Goal: Transaction & Acquisition: Download file/media

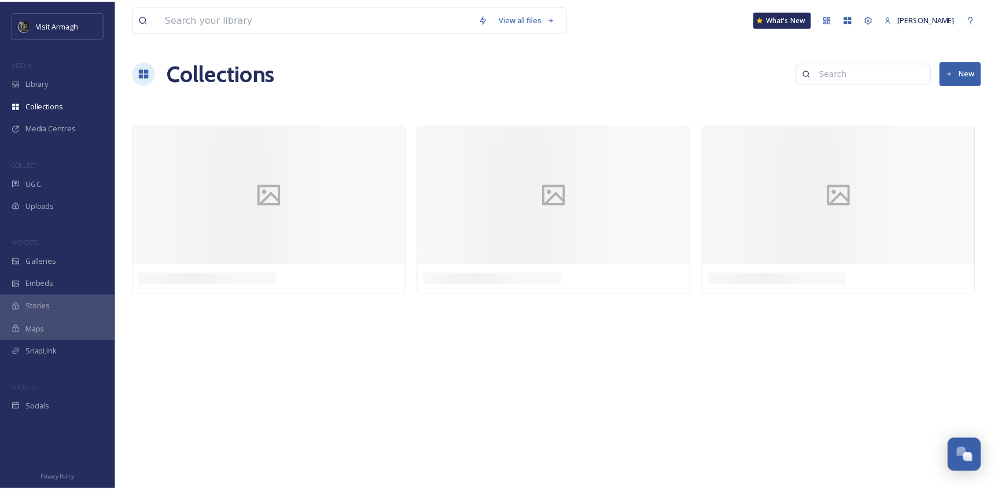
scroll to position [3213, 0]
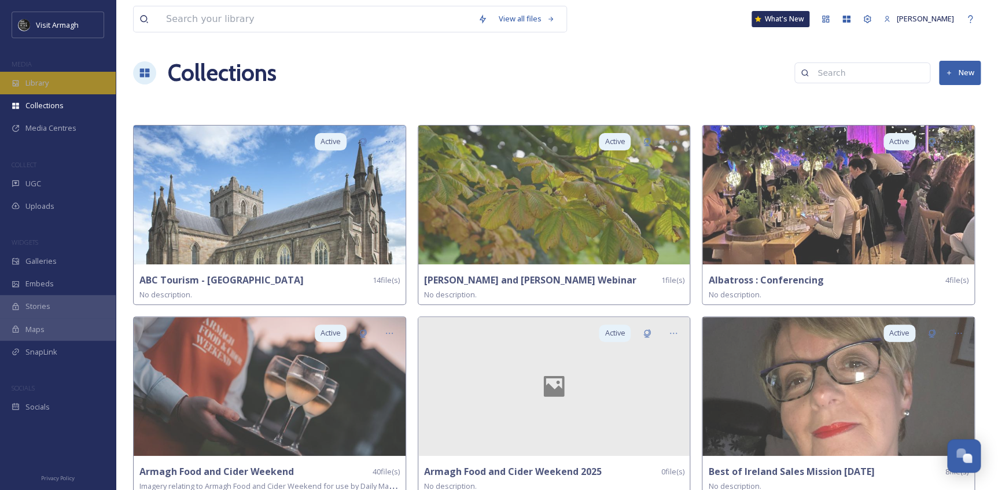
click at [65, 74] on div "Library" at bounding box center [58, 83] width 116 height 23
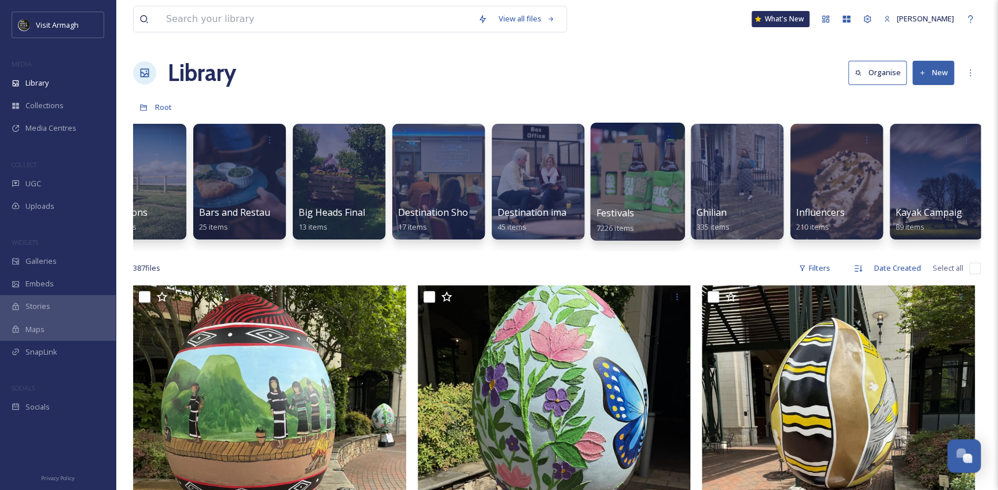
scroll to position [0, 243]
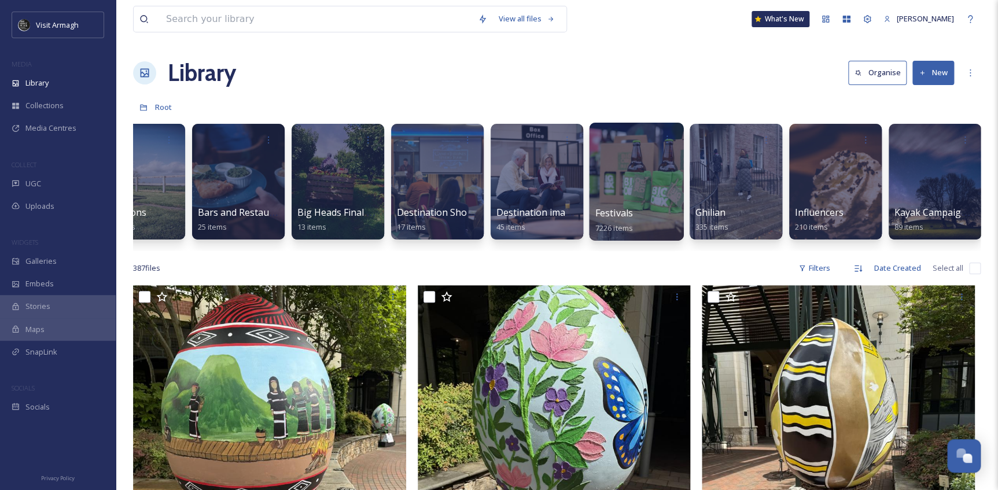
click at [622, 177] on div at bounding box center [636, 182] width 94 height 118
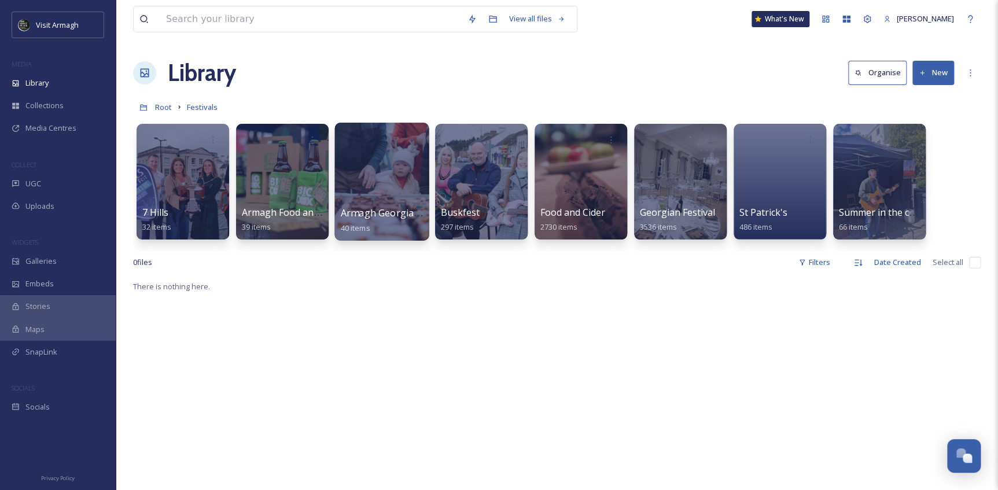
click at [386, 185] on div at bounding box center [381, 182] width 94 height 118
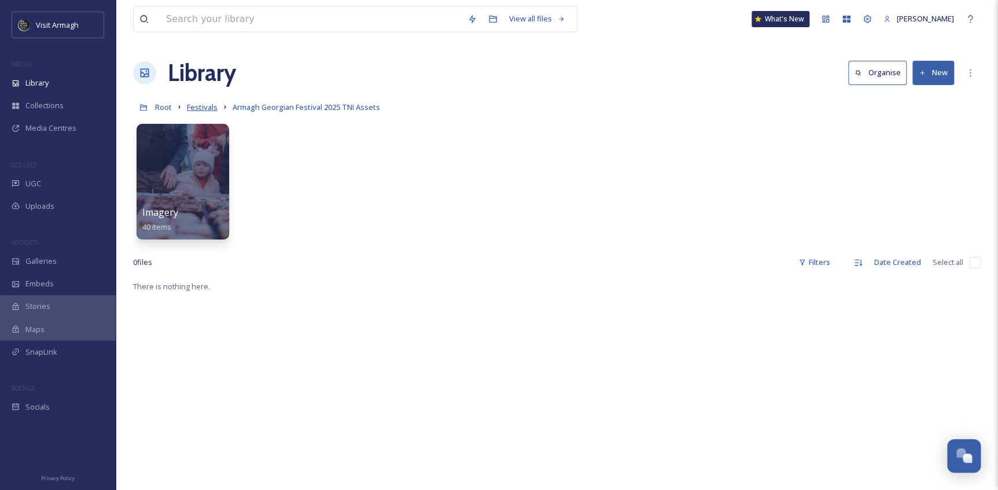
click at [200, 107] on span "Festivals" at bounding box center [202, 107] width 31 height 10
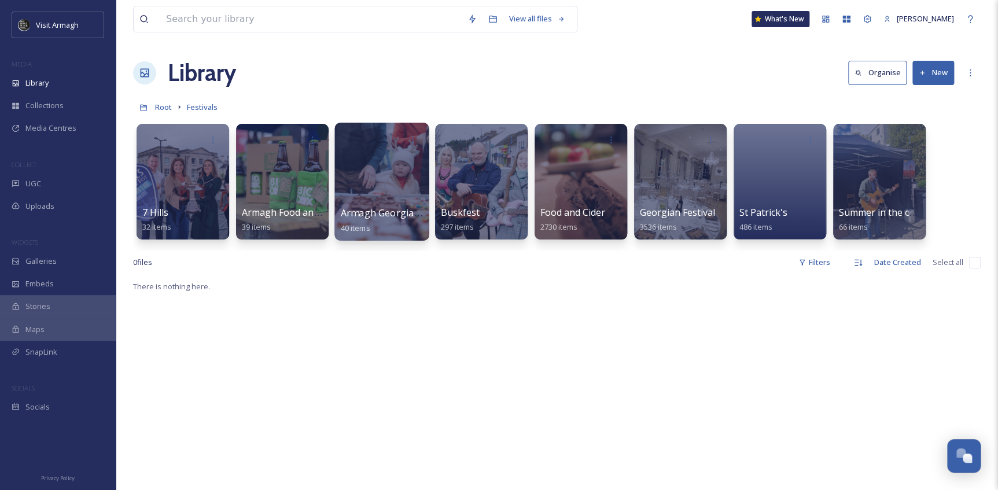
click at [390, 191] on div at bounding box center [381, 182] width 94 height 118
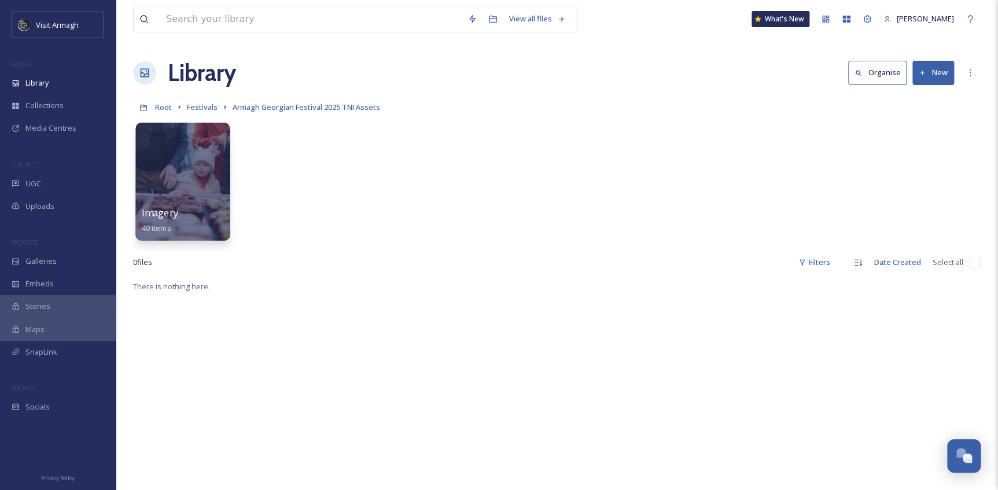
click at [163, 184] on div at bounding box center [182, 182] width 94 height 118
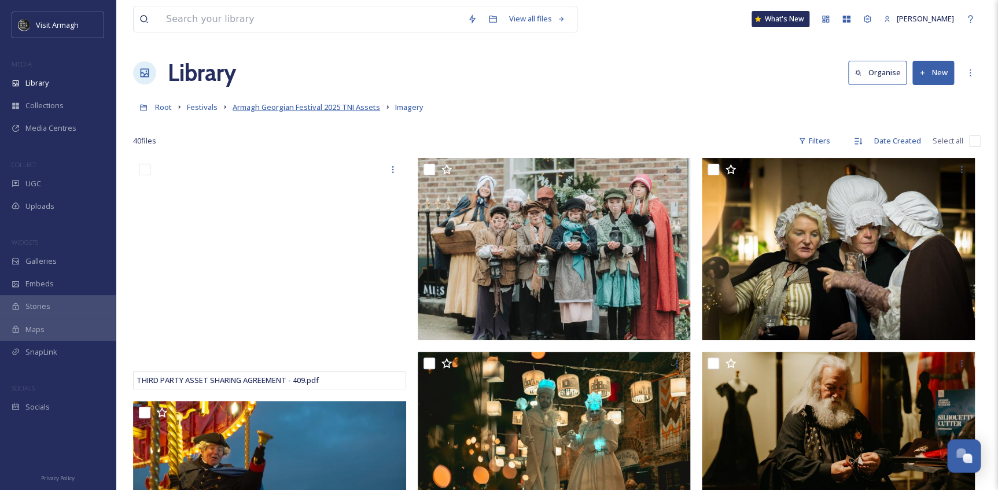
click at [255, 106] on span "Armagh Georgian Festival 2025 TNI Assets" at bounding box center [305, 107] width 147 height 10
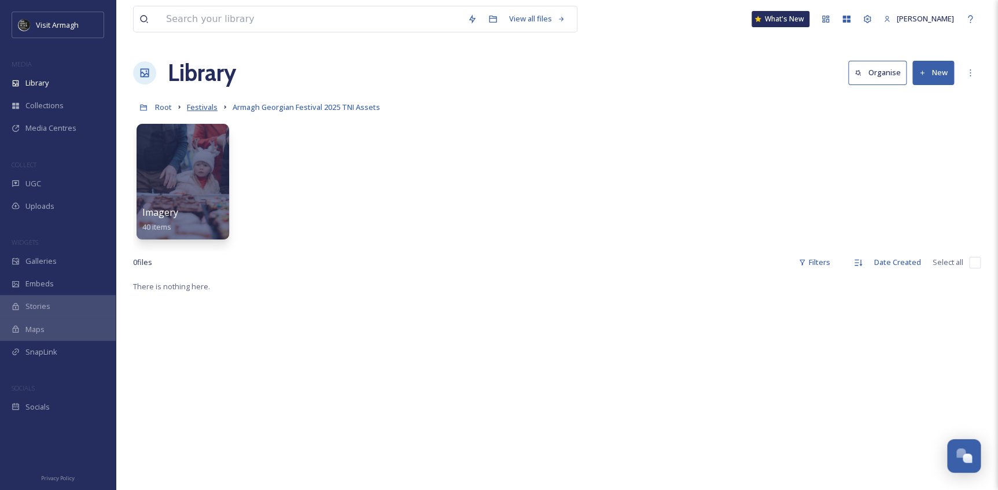
click at [204, 109] on span "Festivals" at bounding box center [202, 107] width 31 height 10
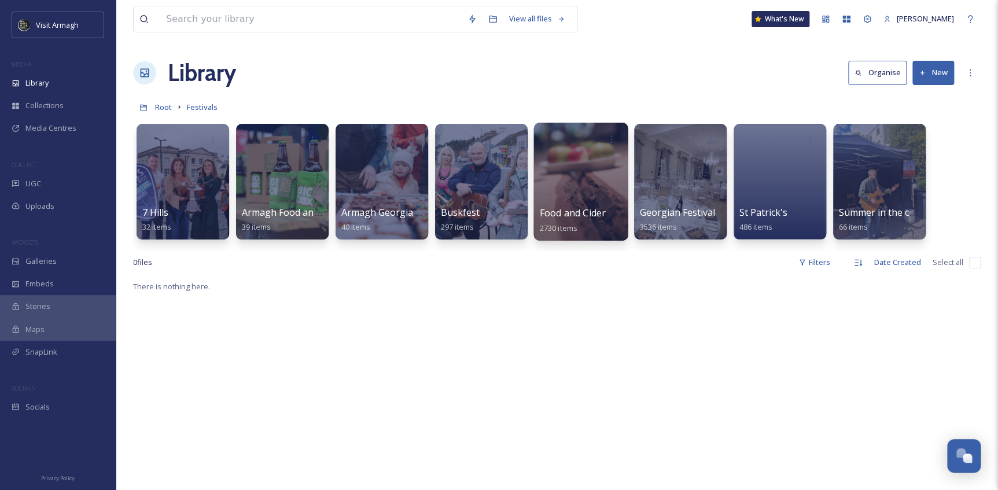
click at [581, 197] on div at bounding box center [580, 182] width 94 height 118
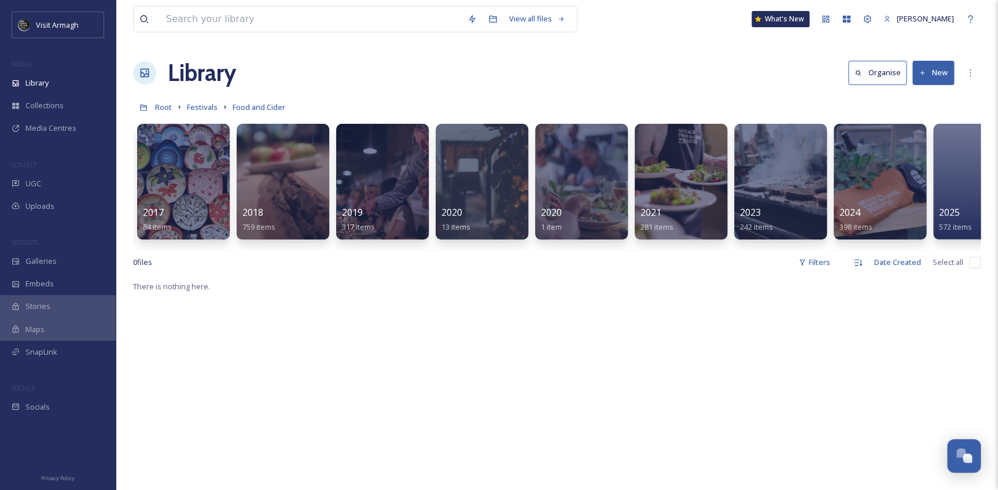
scroll to position [0, 147]
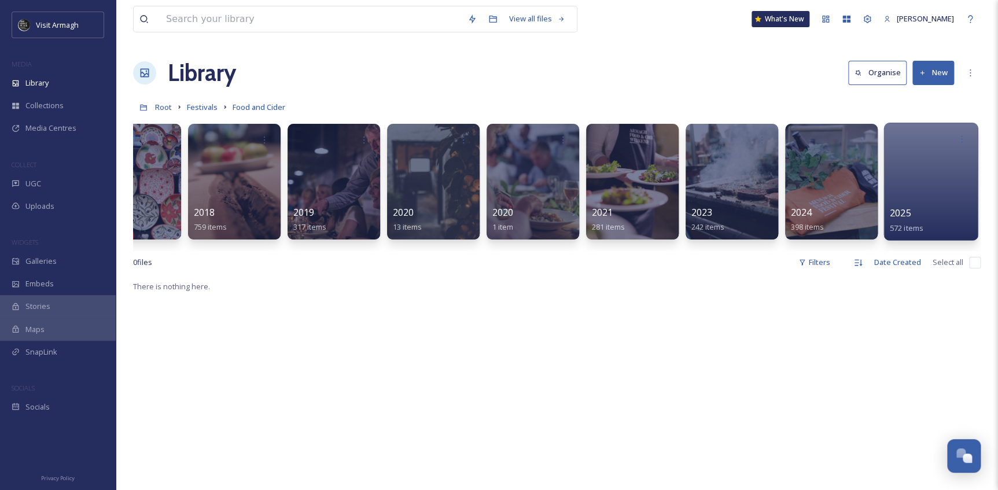
click at [920, 206] on div "2025 572 items" at bounding box center [930, 220] width 83 height 29
click at [921, 168] on div at bounding box center [930, 182] width 94 height 118
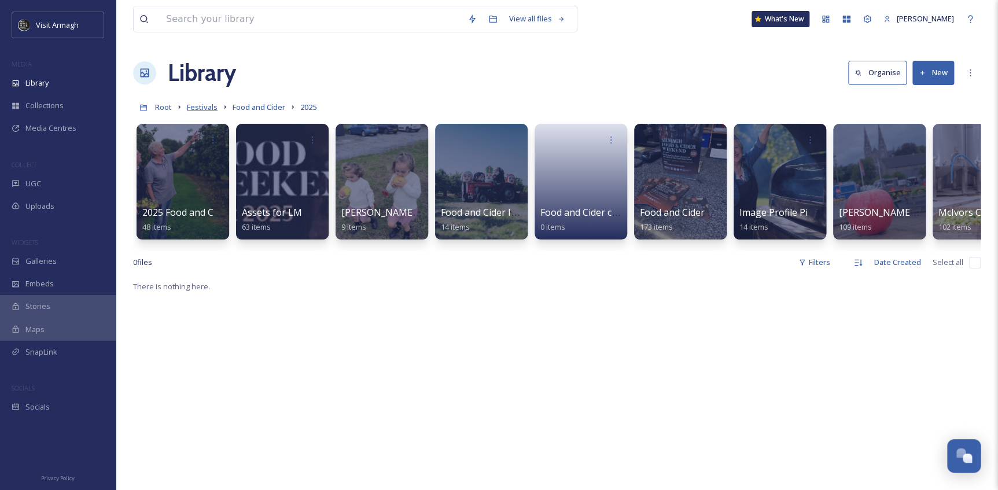
click at [198, 110] on span "Festivals" at bounding box center [202, 107] width 31 height 10
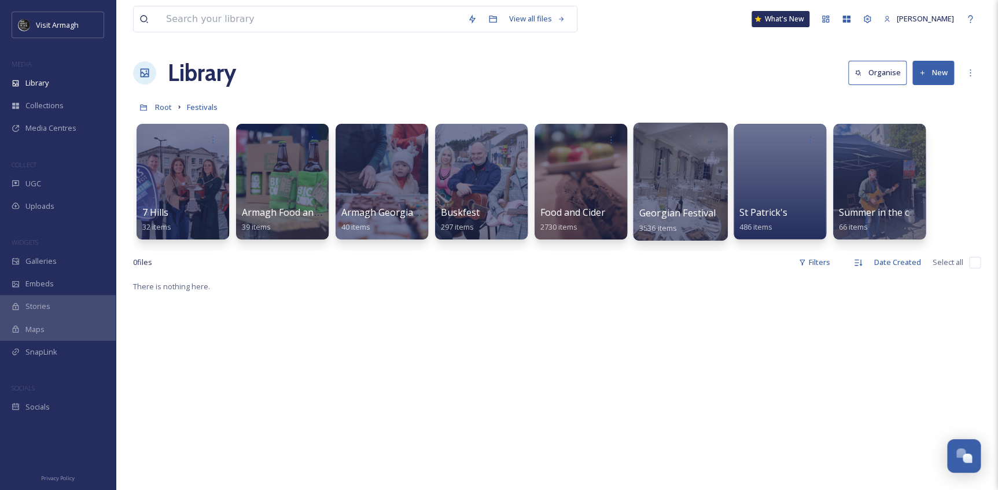
click at [700, 202] on div at bounding box center [680, 182] width 94 height 118
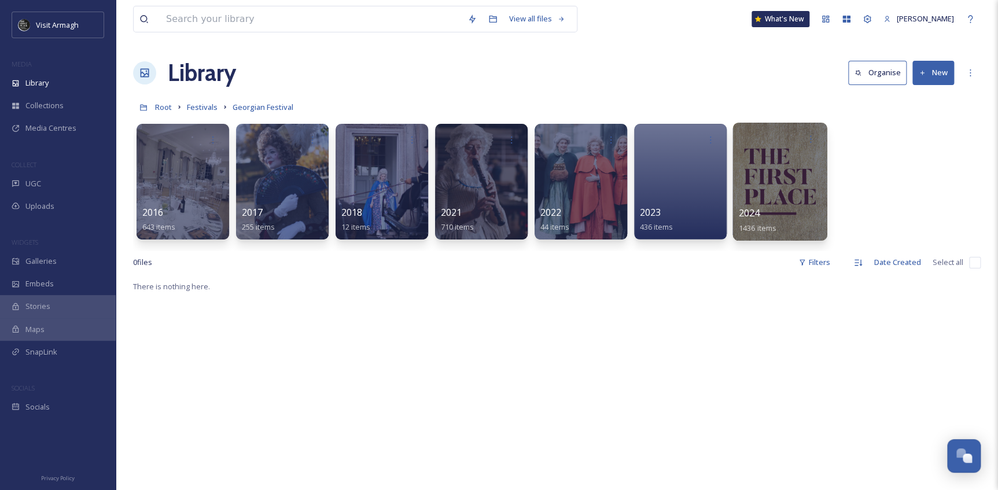
click at [785, 172] on div at bounding box center [779, 182] width 94 height 118
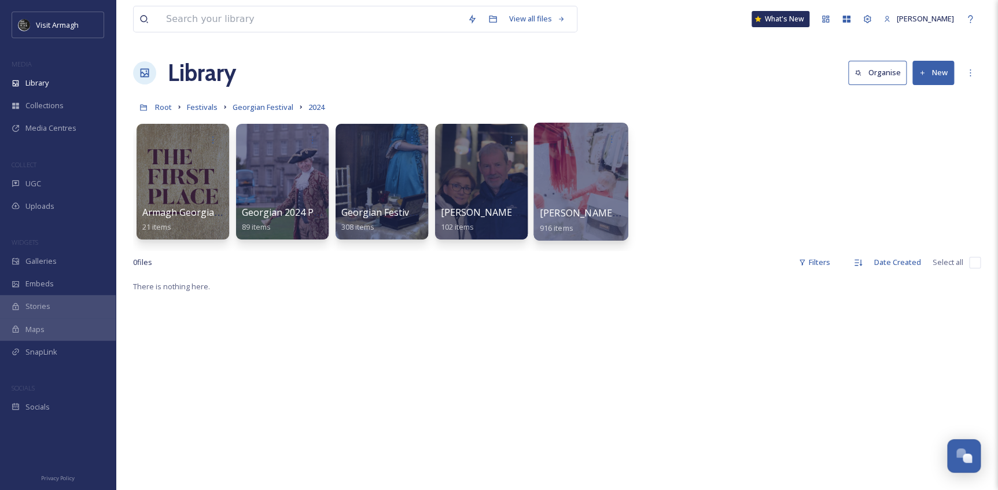
click at [580, 170] on div at bounding box center [580, 182] width 94 height 118
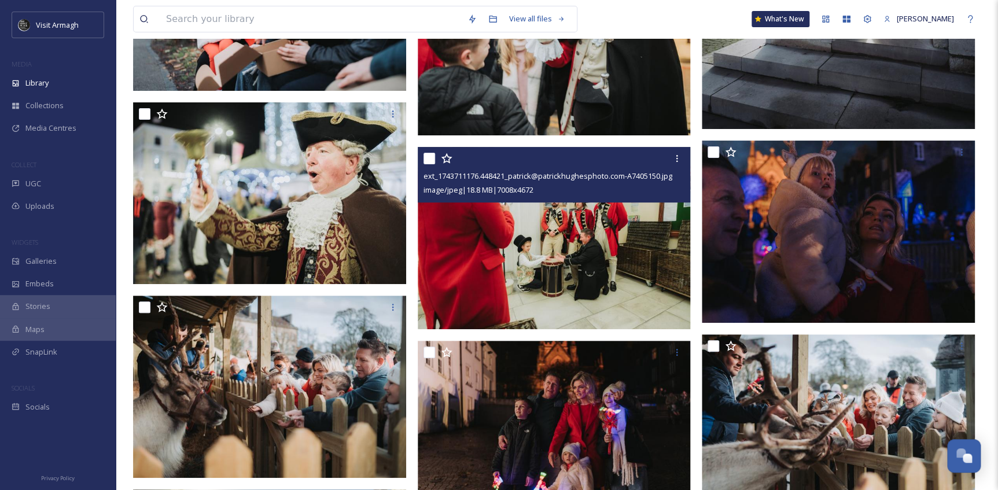
scroll to position [39576, 0]
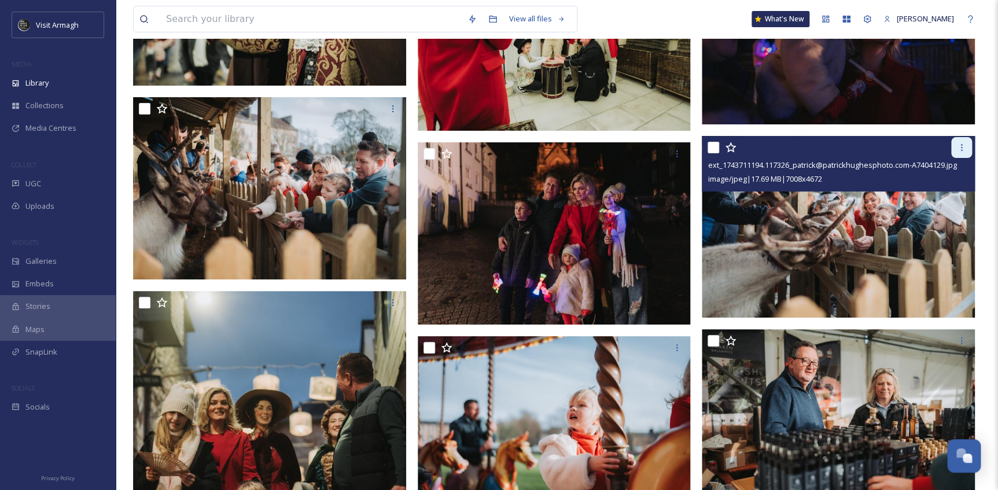
click at [957, 148] on icon at bounding box center [961, 147] width 9 height 9
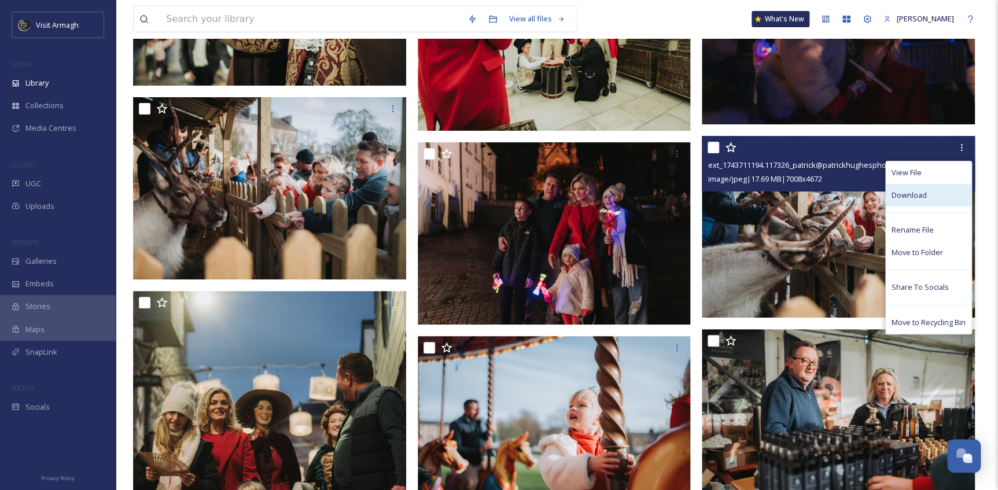
click at [889, 197] on div "Download" at bounding box center [928, 195] width 86 height 23
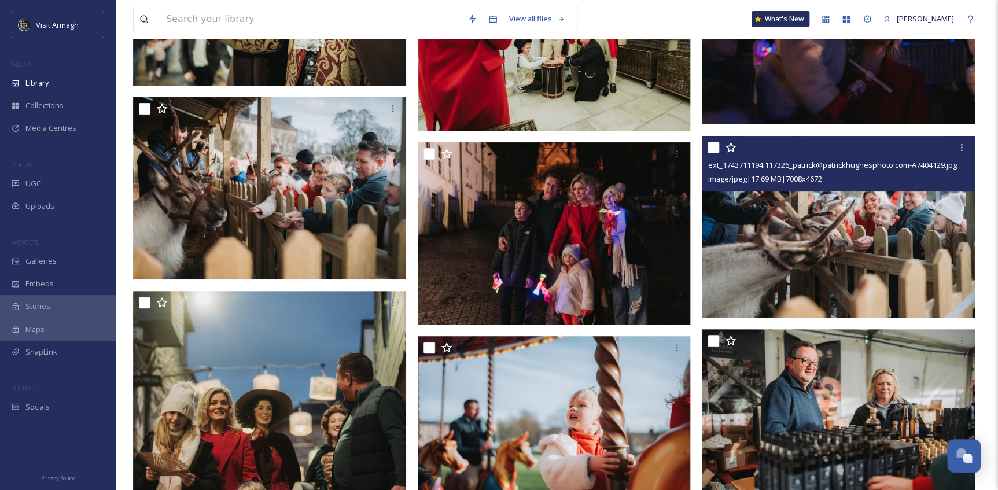
click at [841, 209] on img at bounding box center [838, 227] width 273 height 182
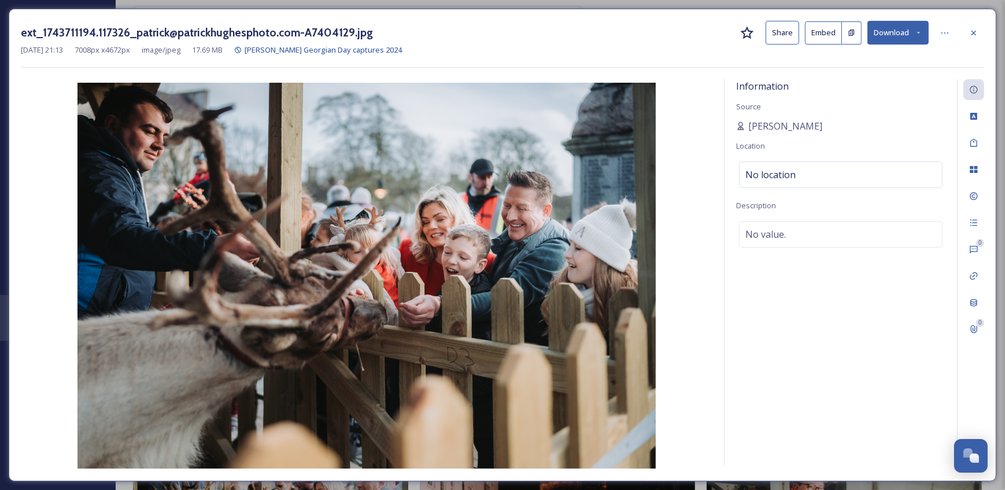
click at [922, 32] on button "Download" at bounding box center [897, 33] width 61 height 24
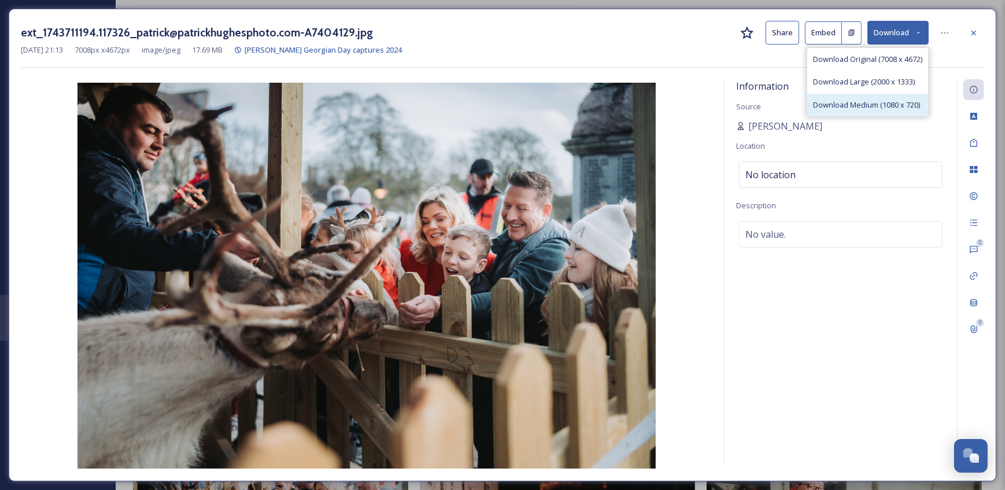
click at [867, 100] on span "Download Medium (1080 x 720)" at bounding box center [866, 104] width 107 height 11
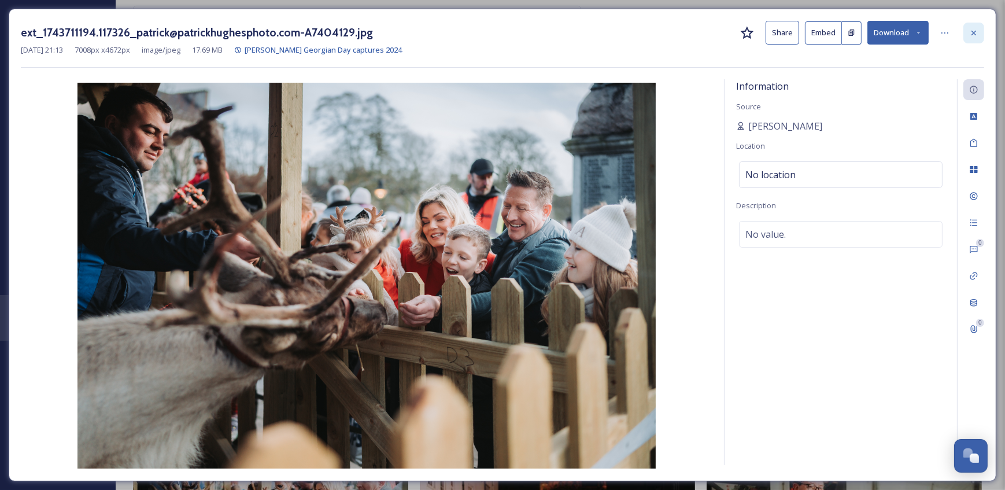
click at [972, 40] on div at bounding box center [973, 33] width 21 height 21
